Goal: Task Accomplishment & Management: Use online tool/utility

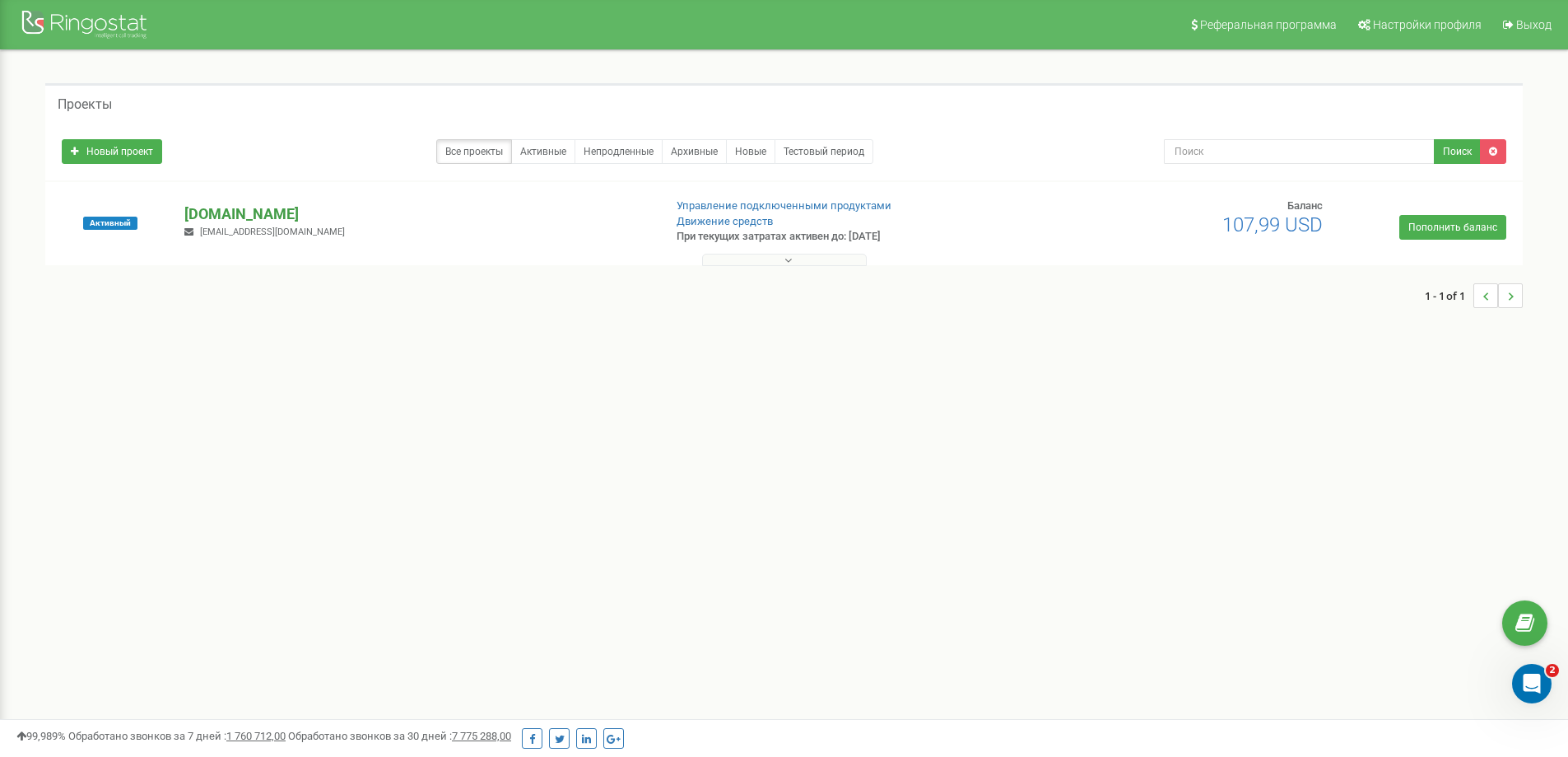
click at [204, 209] on p "[DOMAIN_NAME]" at bounding box center [417, 213] width 465 height 21
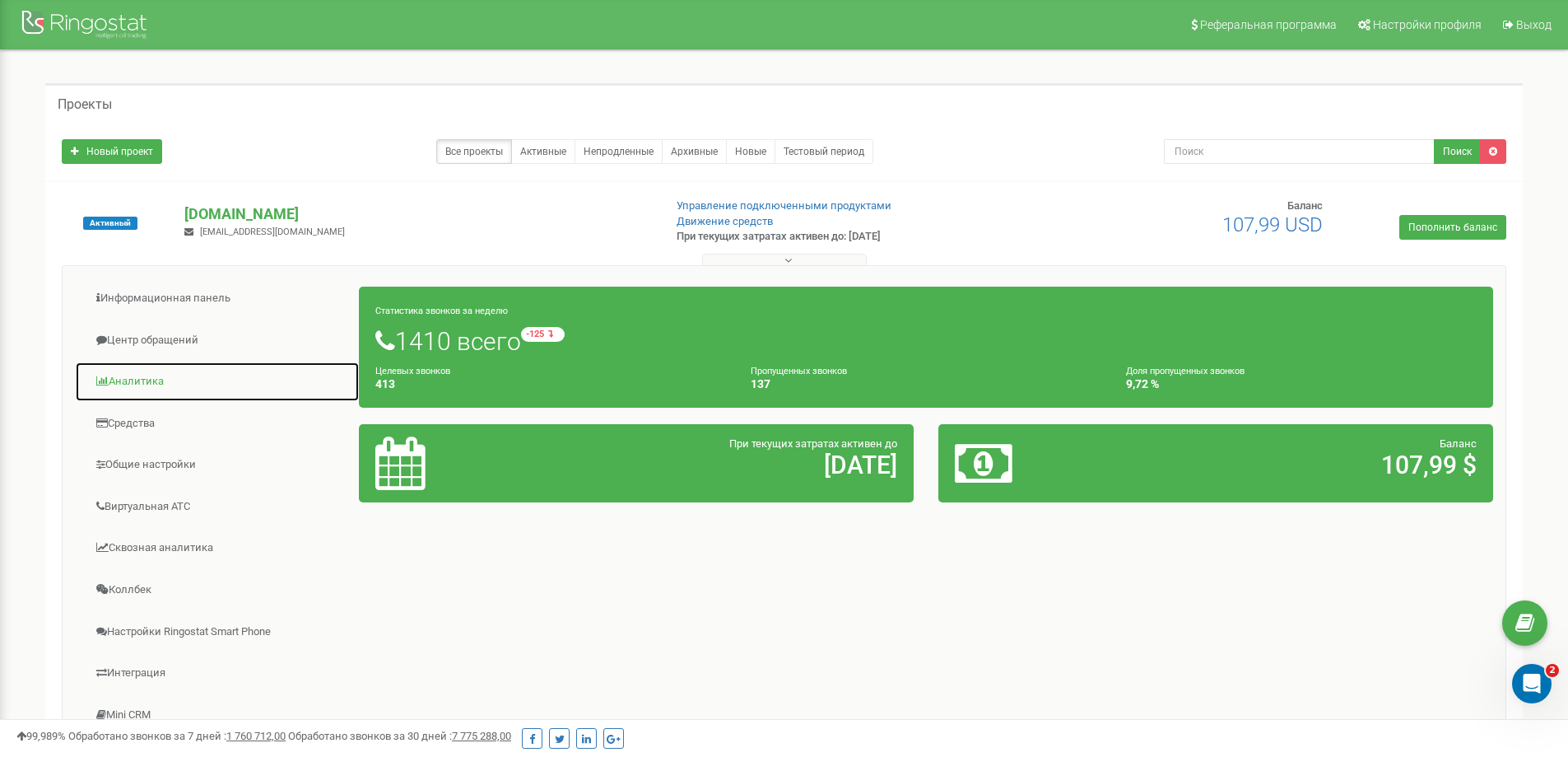
click at [146, 384] on link "Аналитика" at bounding box center [217, 382] width 285 height 41
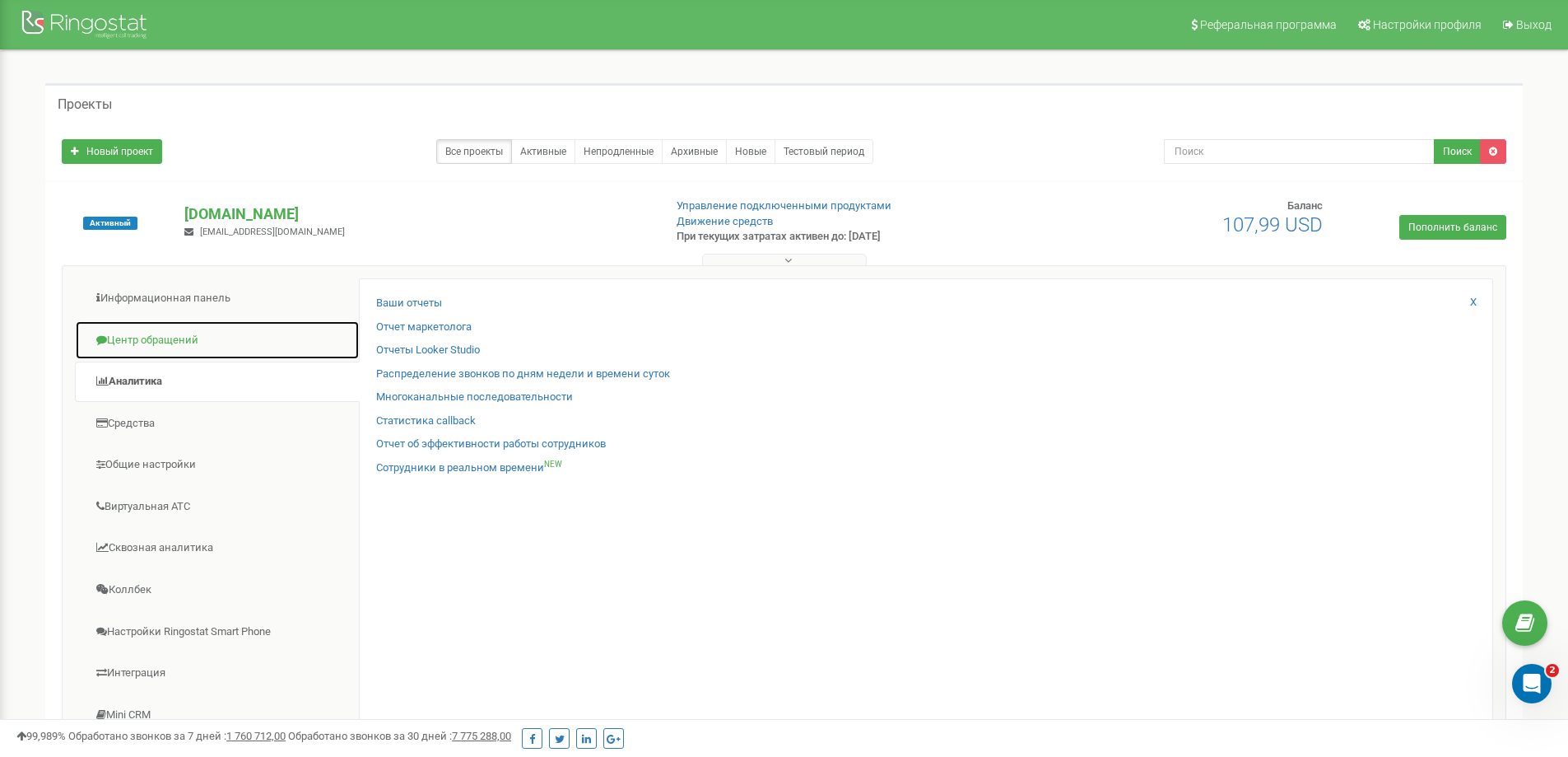
click at [167, 335] on link "Центр обращений" at bounding box center [217, 341] width 285 height 41
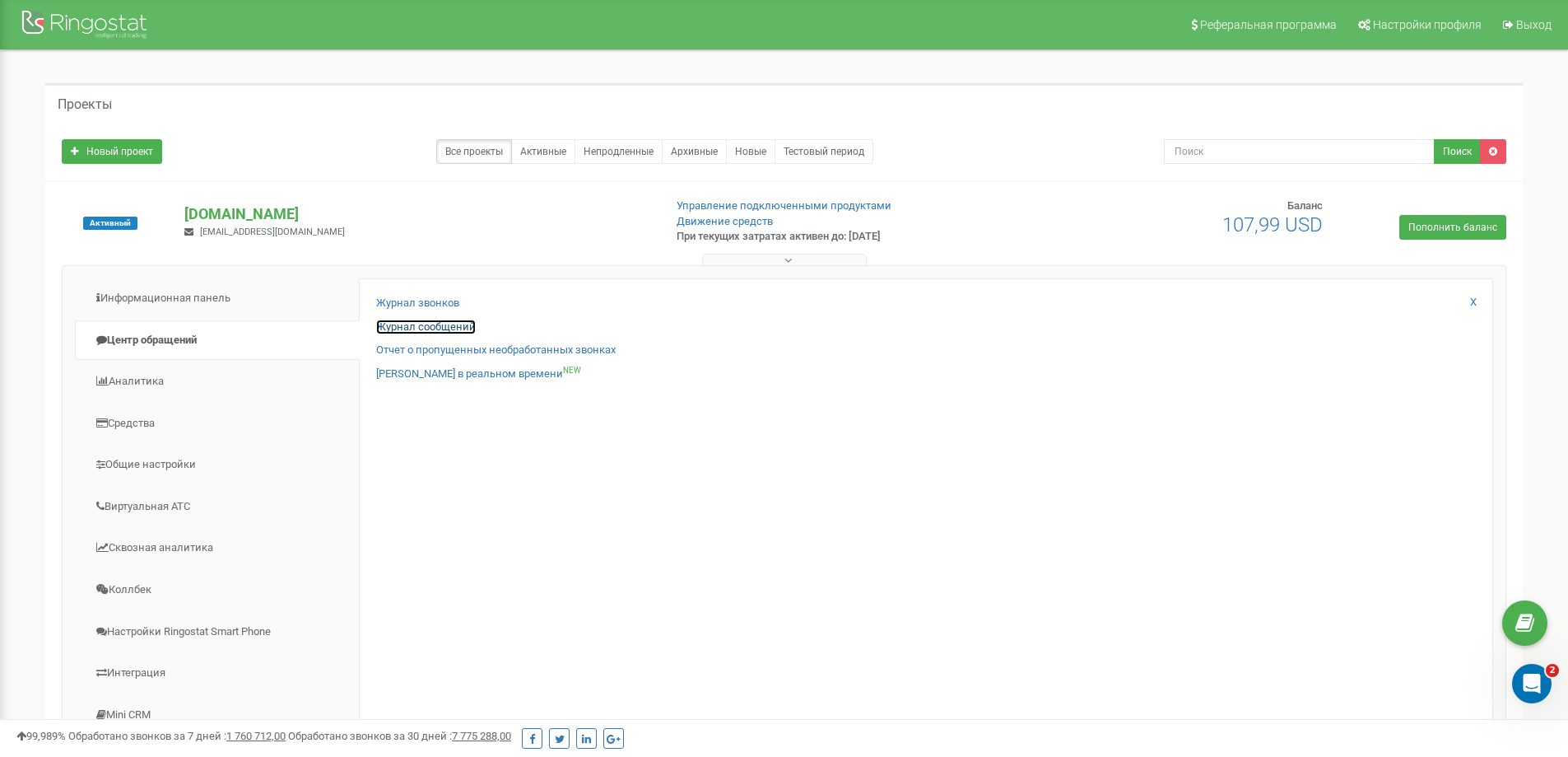
click at [407, 321] on link "Журнал сообщений" at bounding box center [426, 327] width 100 height 16
click at [399, 301] on link "Журнал звонков" at bounding box center [418, 303] width 83 height 16
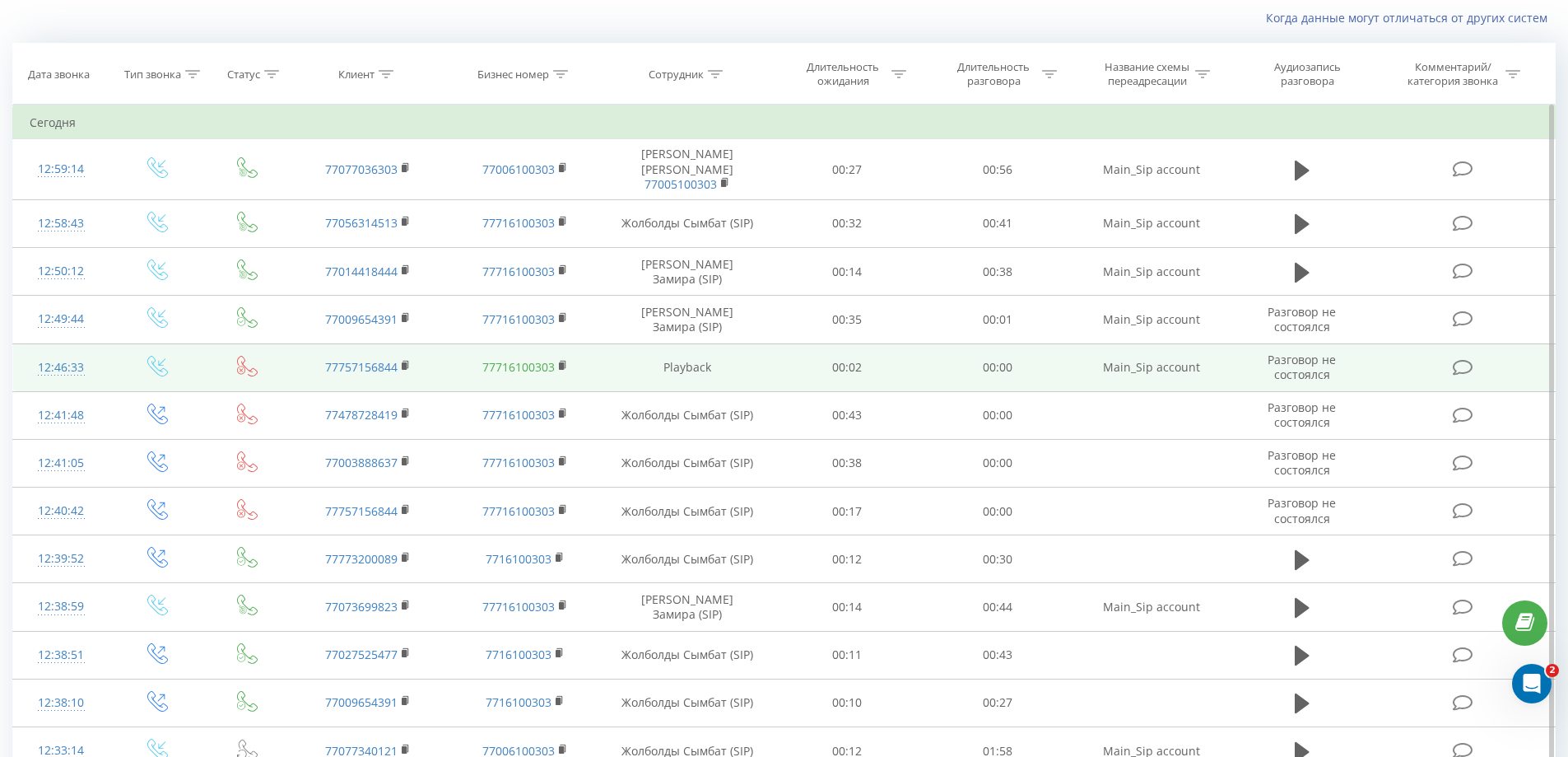
scroll to position [164, 0]
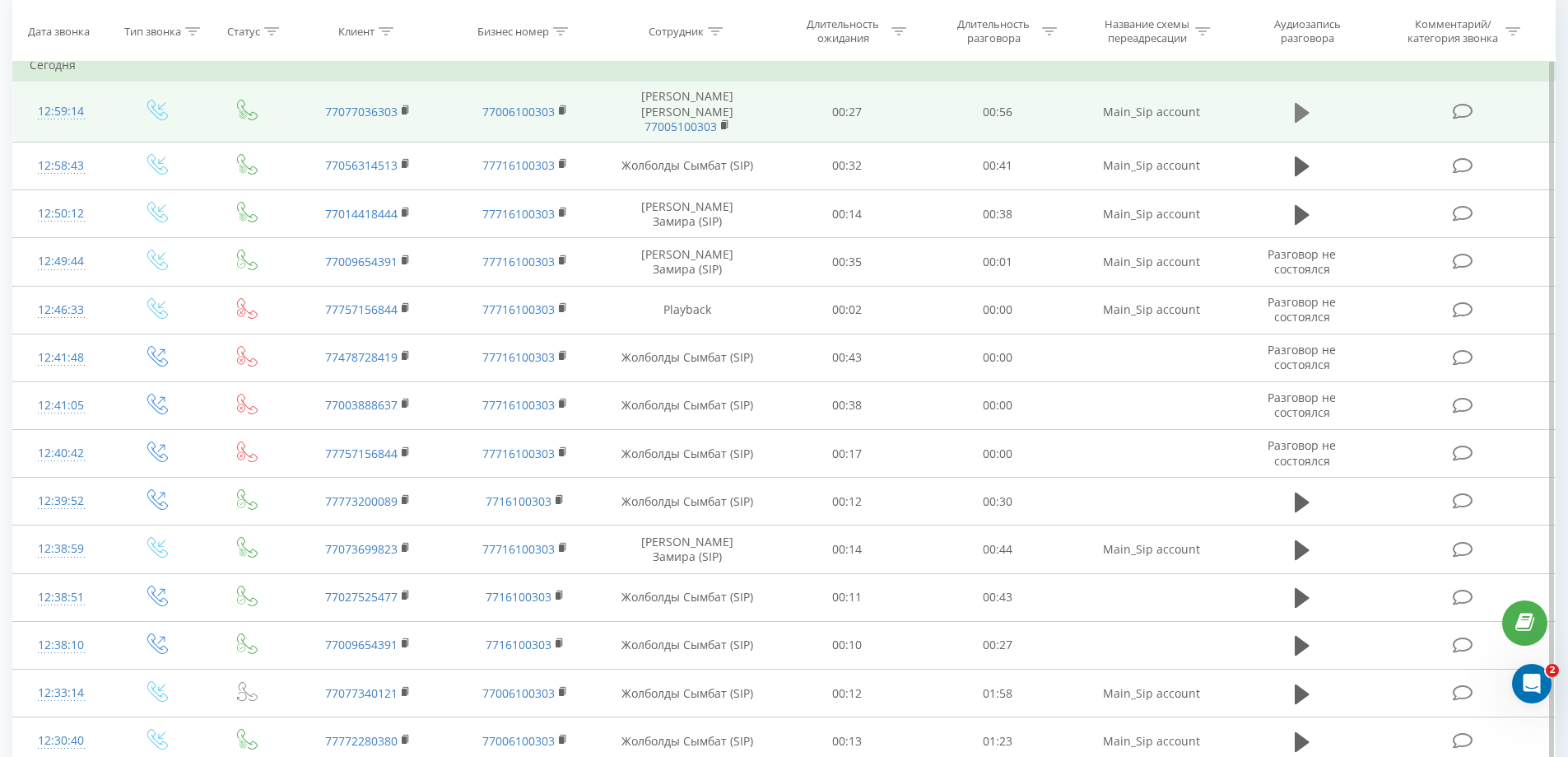
click at [1305, 109] on icon at bounding box center [1302, 112] width 15 height 19
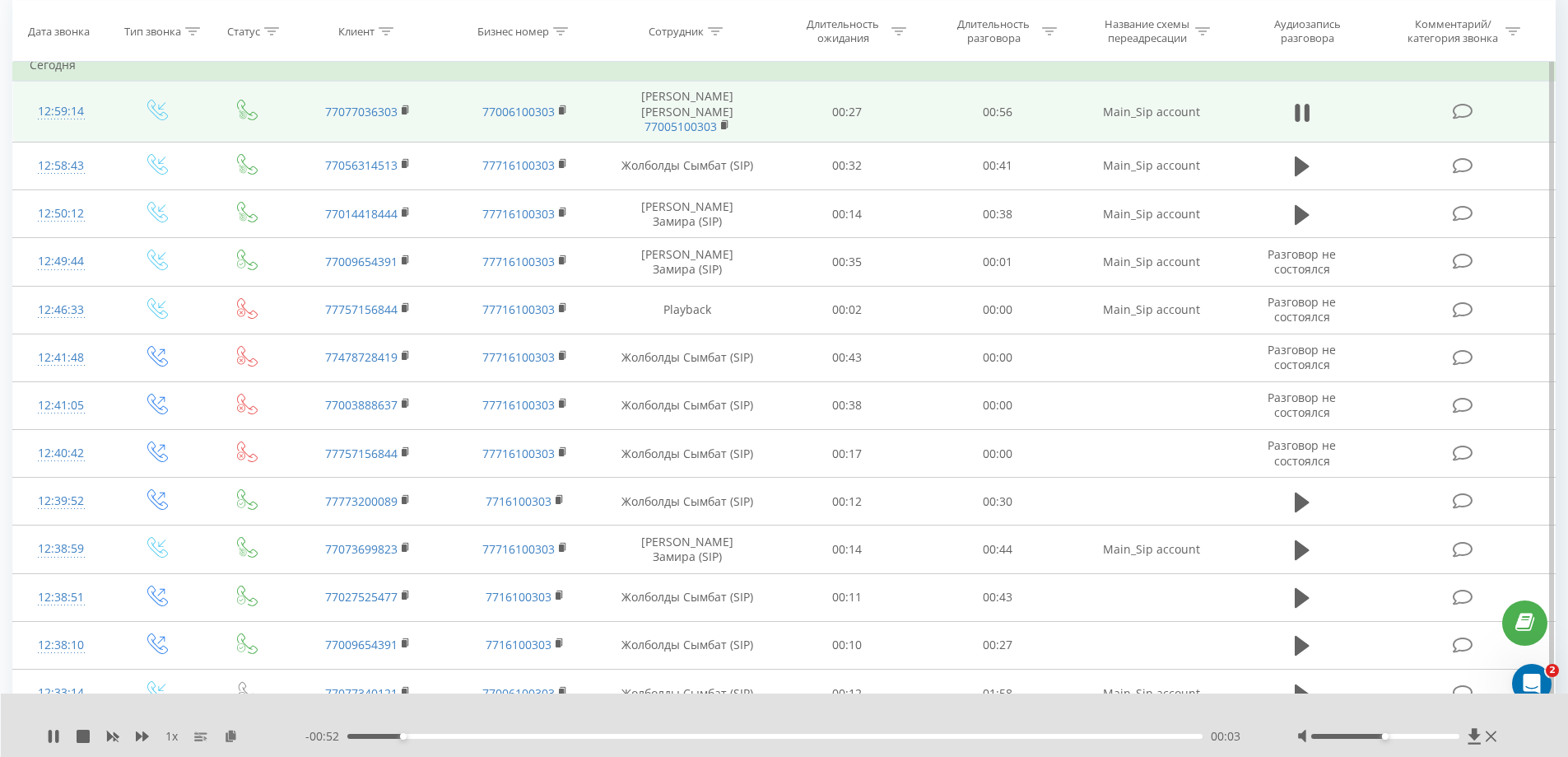
click at [581, 738] on div "00:03" at bounding box center [775, 736] width 856 height 5
click at [690, 739] on div "- 00:39 00:16 00:16" at bounding box center [781, 736] width 951 height 17
click at [758, 738] on div "00:16" at bounding box center [775, 736] width 856 height 5
click at [853, 736] on div "00:33" at bounding box center [775, 736] width 856 height 5
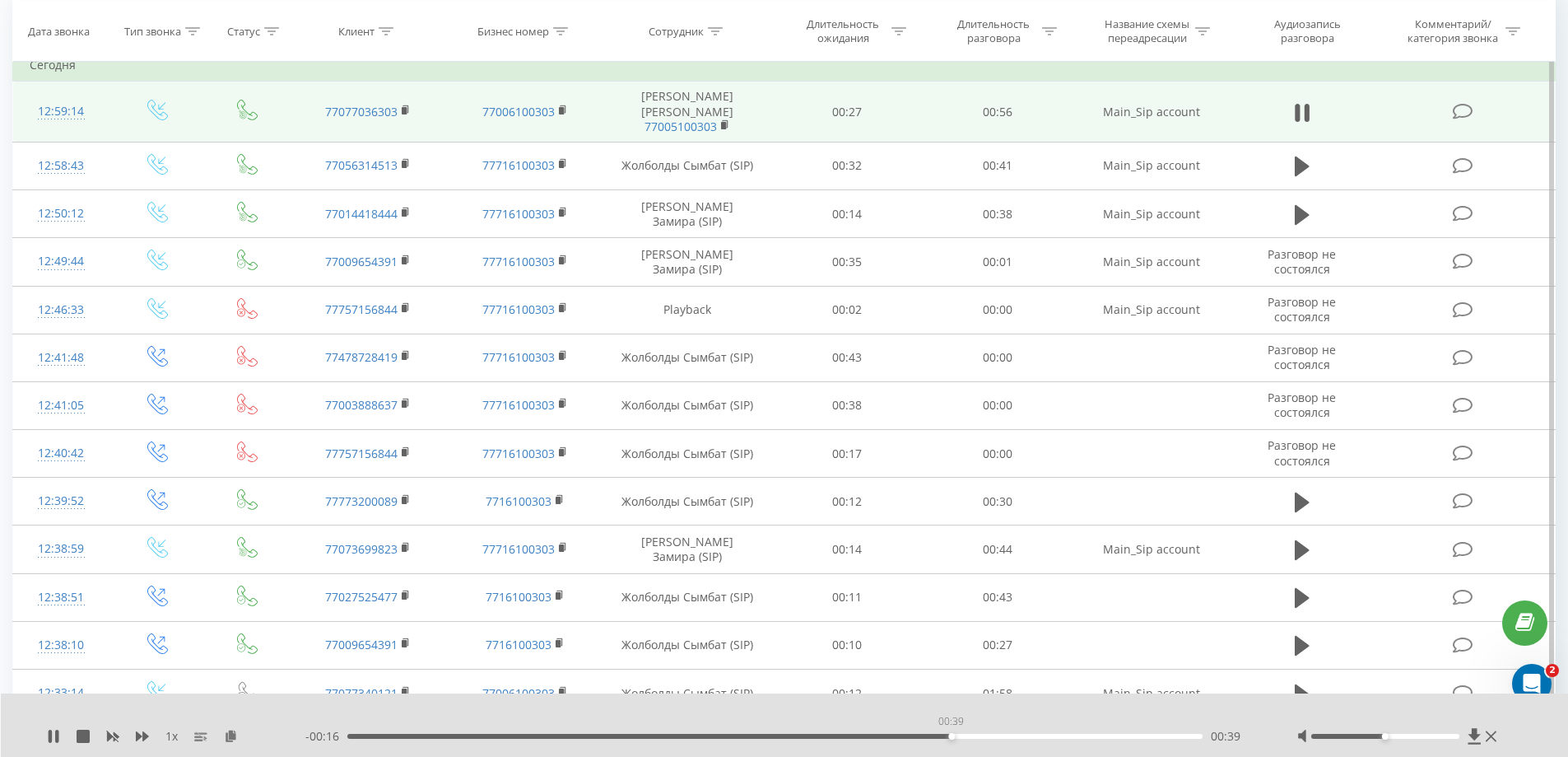
click at [951, 735] on div "00:39" at bounding box center [775, 736] width 856 height 5
click at [741, 735] on div "00:40" at bounding box center [775, 736] width 856 height 5
click at [50, 735] on icon at bounding box center [51, 736] width 4 height 13
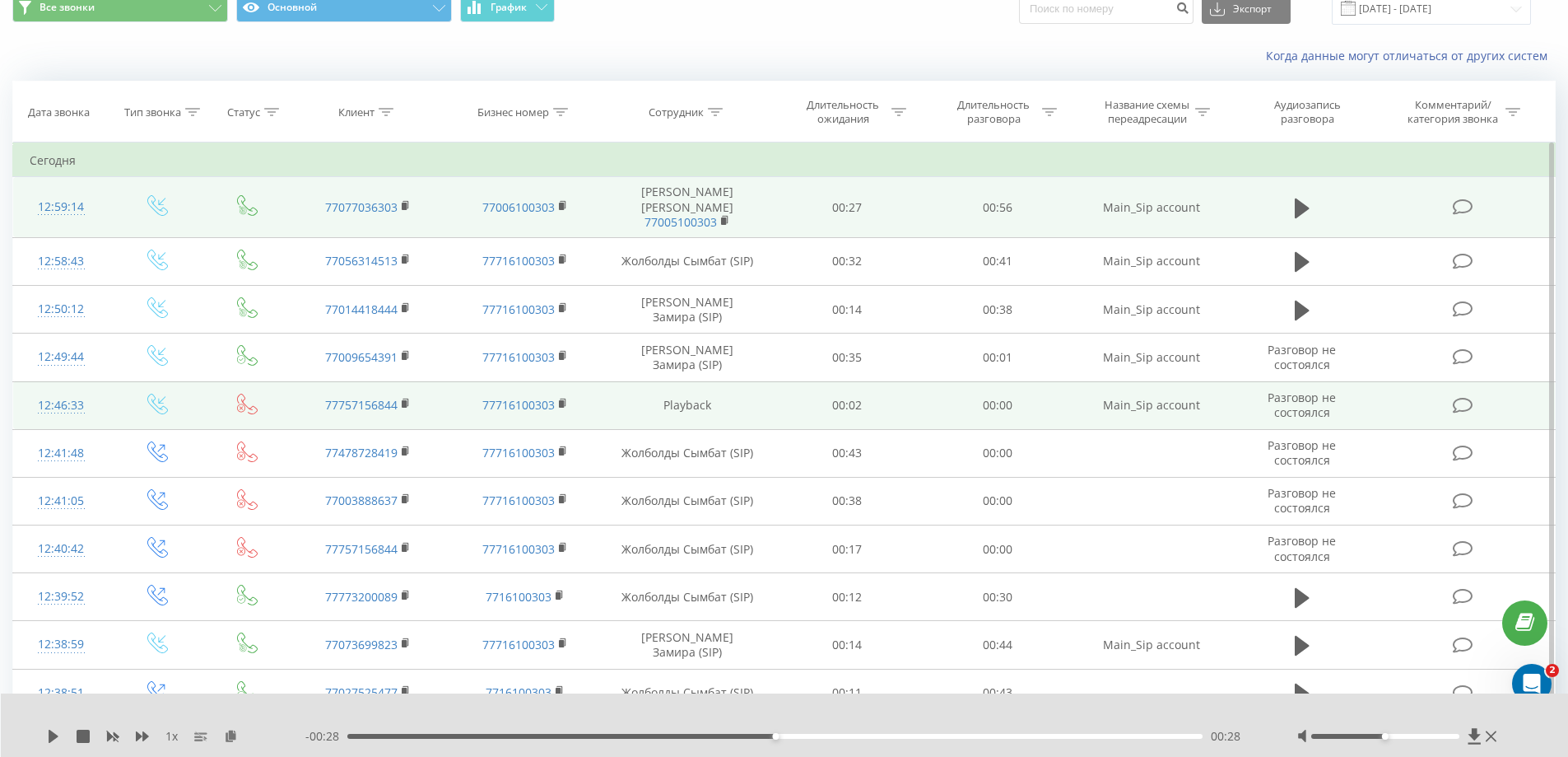
scroll to position [0, 0]
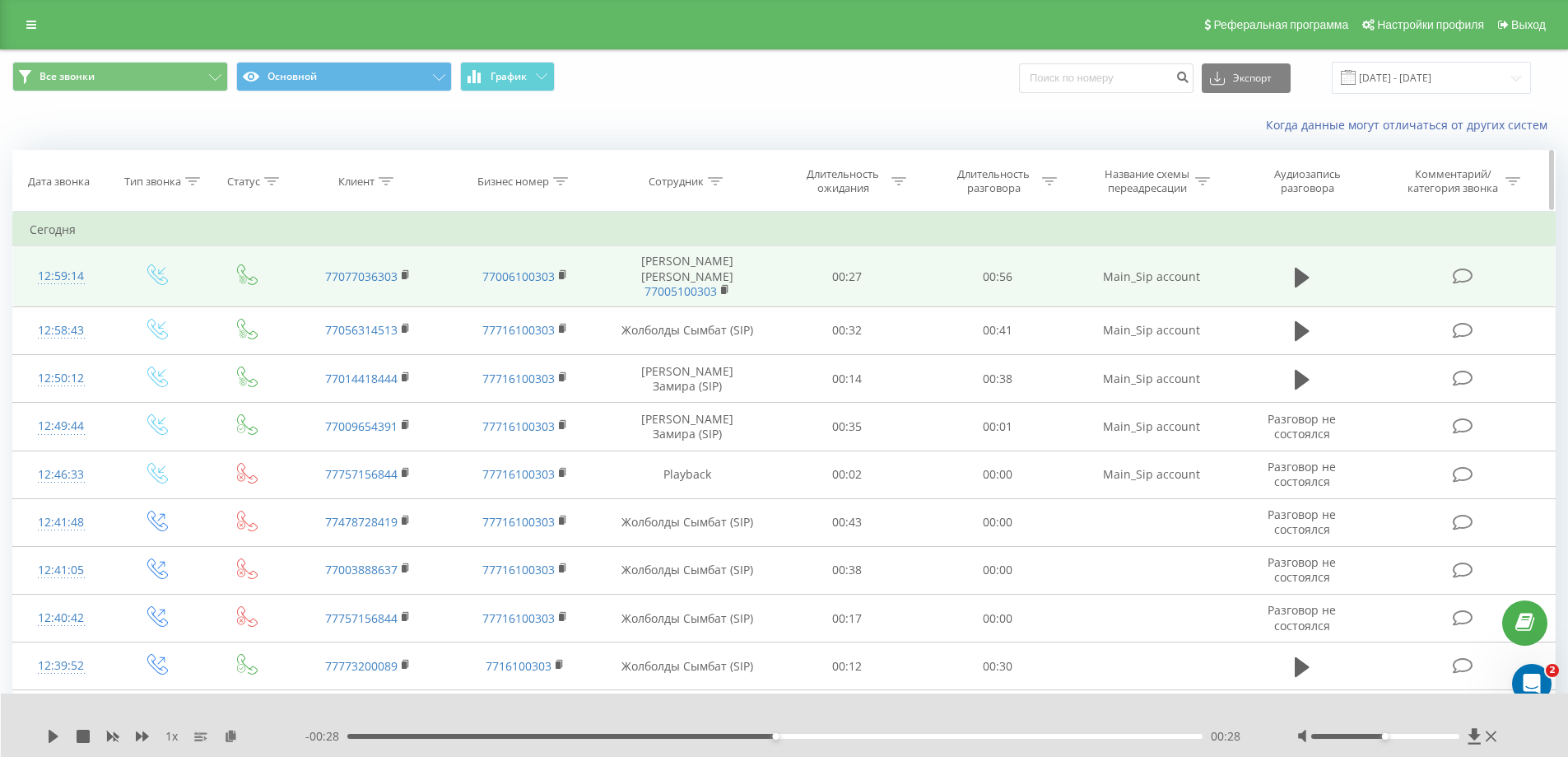
click at [254, 180] on div "Статус" at bounding box center [244, 181] width 33 height 14
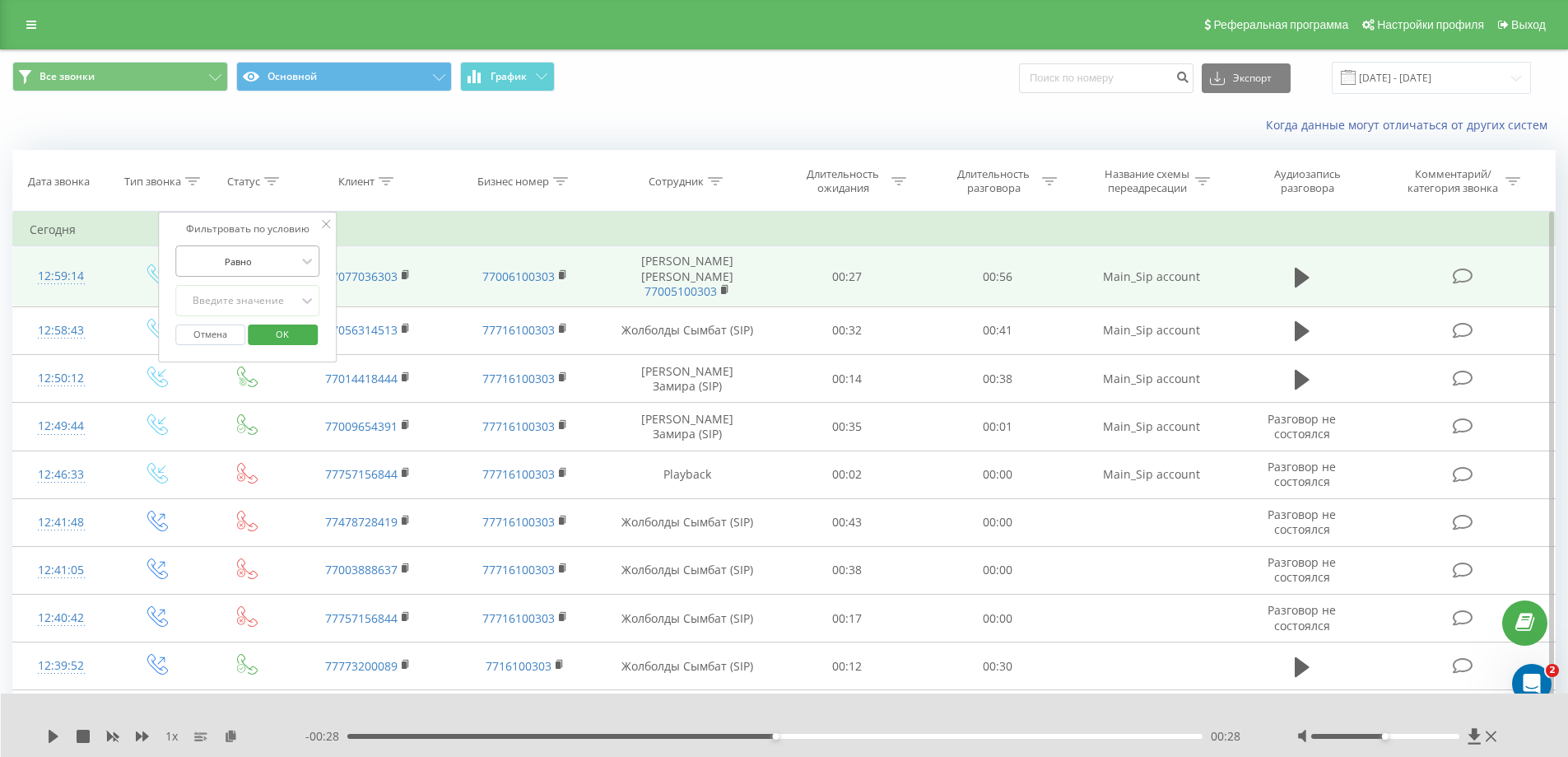
click at [264, 261] on div at bounding box center [238, 261] width 117 height 16
click at [256, 299] on div "Равно" at bounding box center [247, 293] width 143 height 27
click at [256, 299] on div "Введите значение" at bounding box center [238, 300] width 117 height 13
click at [327, 224] on icon at bounding box center [327, 223] width 8 height 8
